Goal: Navigation & Orientation: Understand site structure

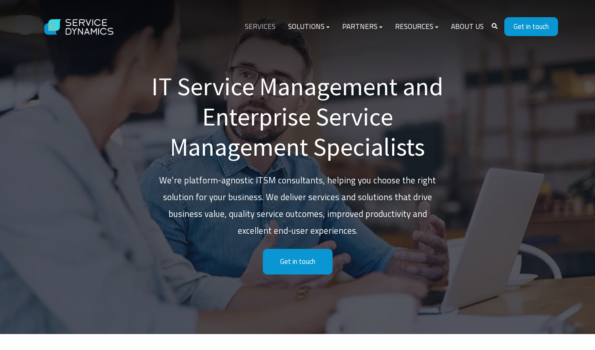
click at [273, 30] on link "Services" at bounding box center [259, 27] width 43 height 20
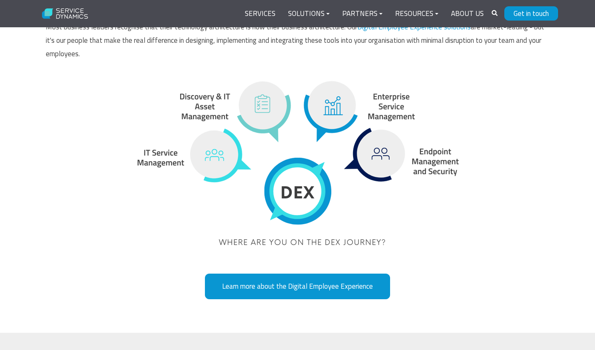
scroll to position [2015, 0]
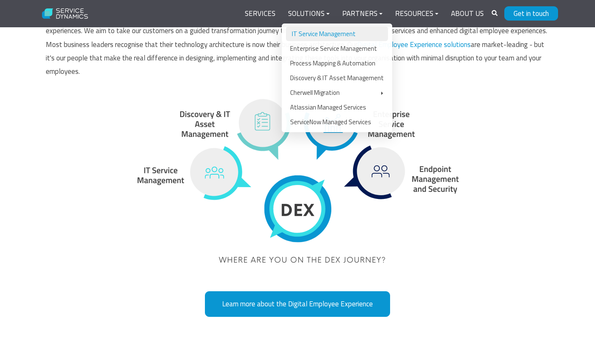
click at [323, 31] on link "IT Service Management" at bounding box center [337, 33] width 102 height 15
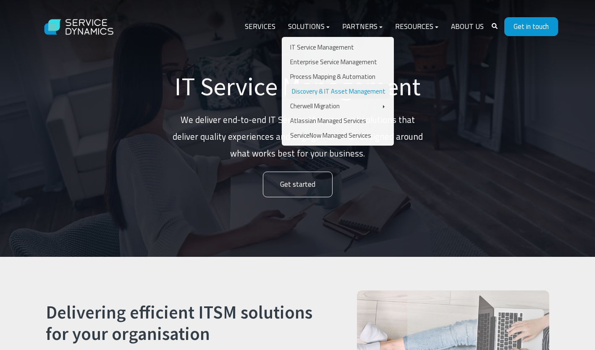
click at [327, 93] on link "Discovery & IT Asset Management" at bounding box center [338, 91] width 104 height 15
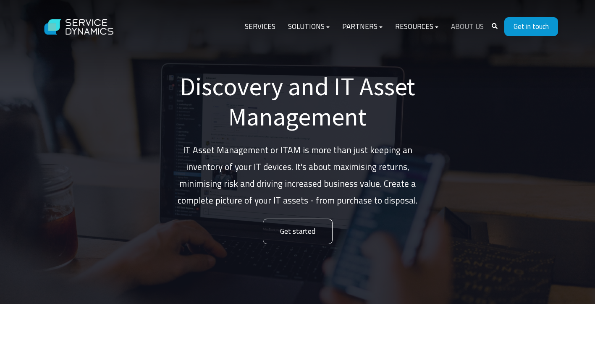
click at [464, 29] on link "About Us" at bounding box center [467, 27] width 45 height 20
